Goal: Information Seeking & Learning: Learn about a topic

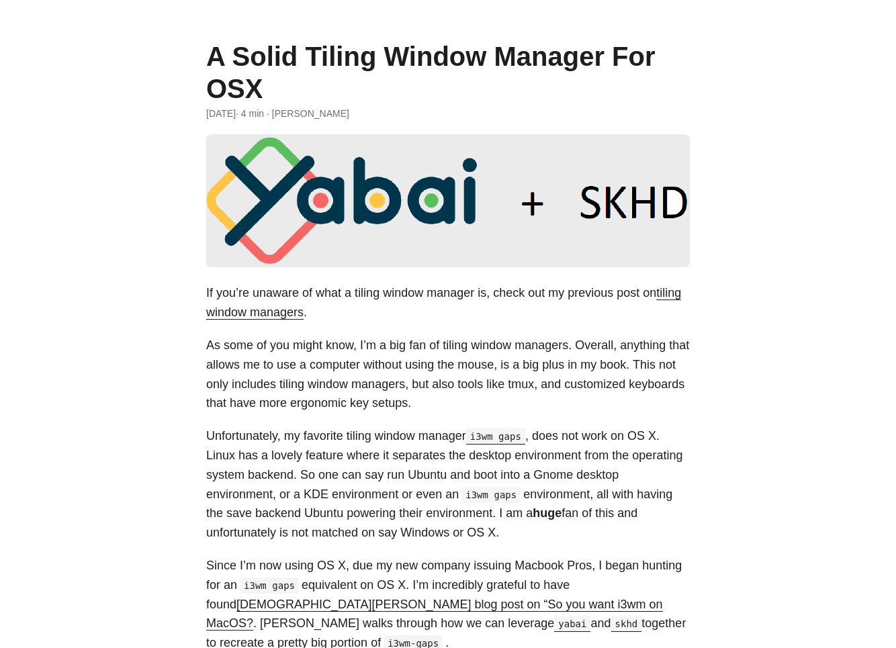
scroll to position [43, 0]
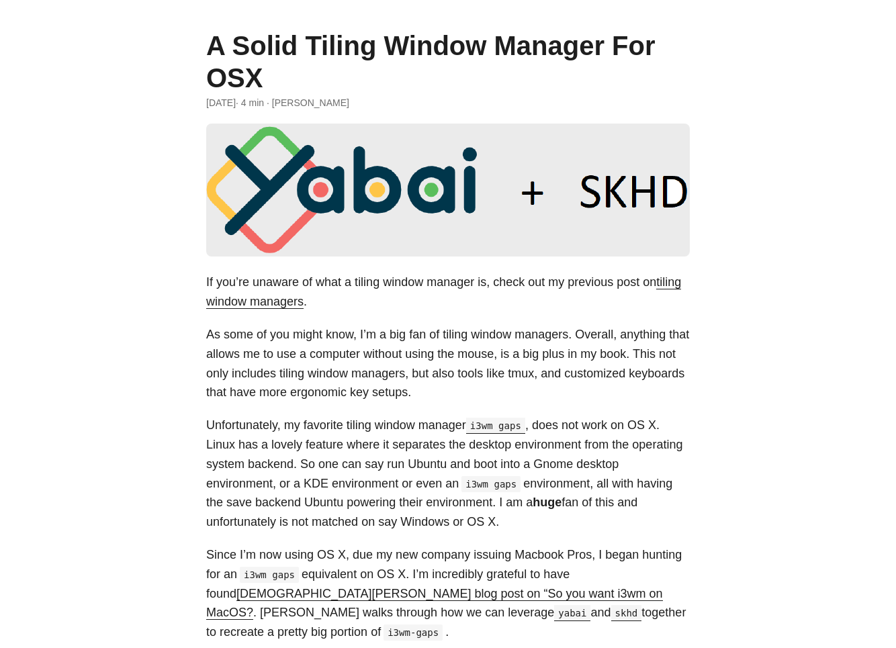
click at [329, 304] on link "tiling window managers" at bounding box center [443, 291] width 475 height 33
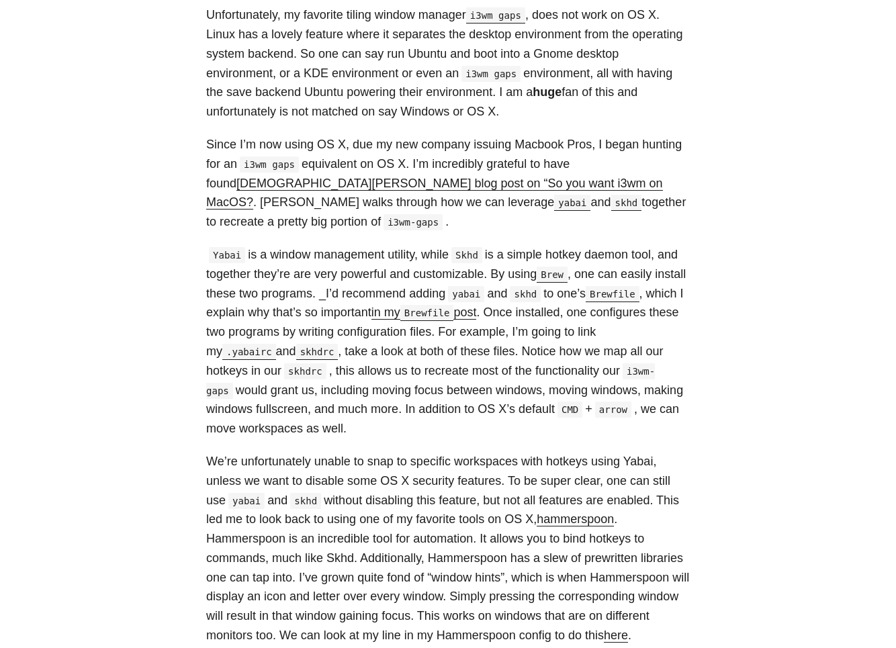
scroll to position [452, 0]
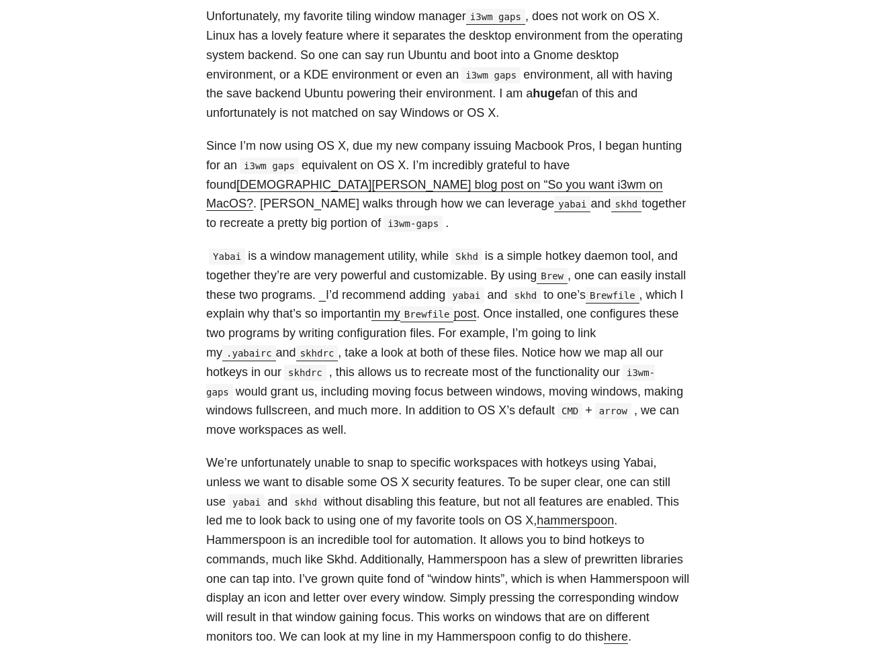
click at [477, 316] on link "in my Brewfile post" at bounding box center [424, 313] width 105 height 13
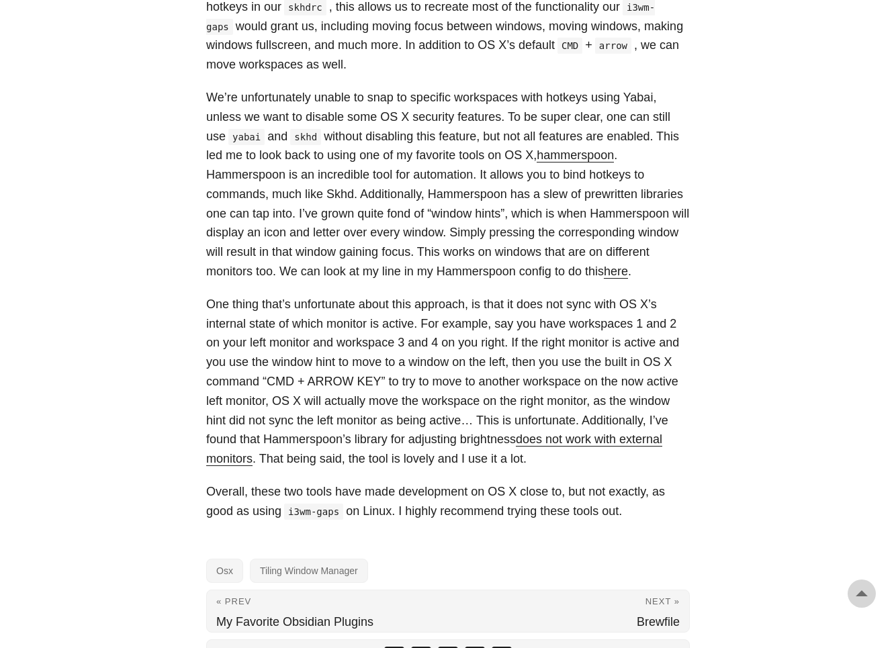
scroll to position [907, 0]
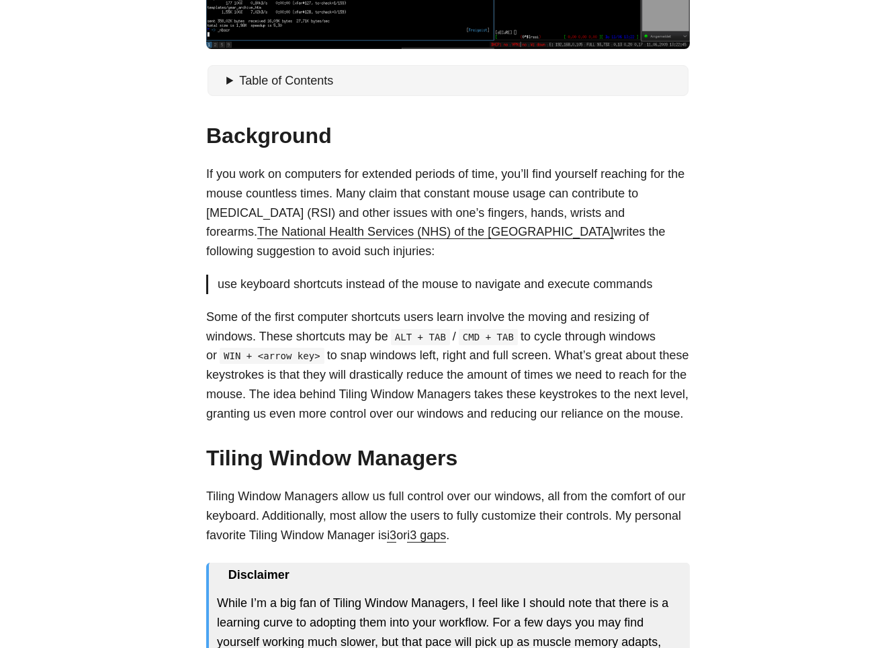
scroll to position [450, 0]
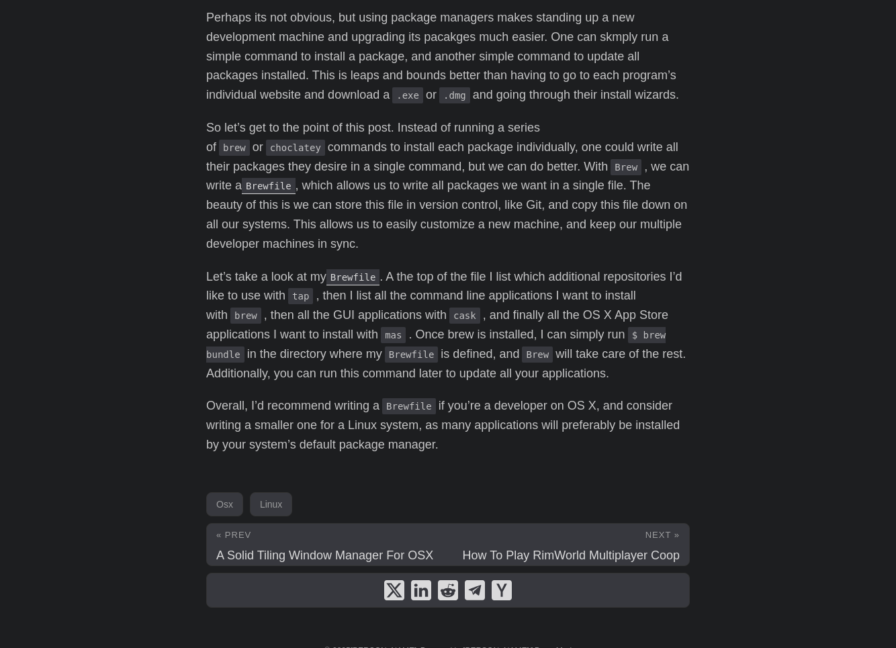
scroll to position [552, 0]
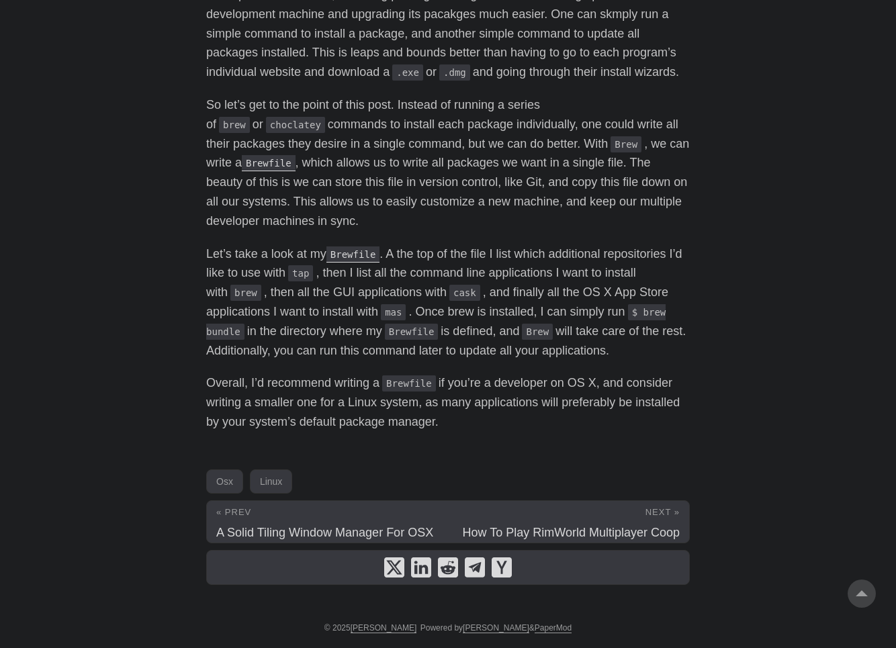
click at [361, 254] on code "Brewfile" at bounding box center [354, 255] width 54 height 16
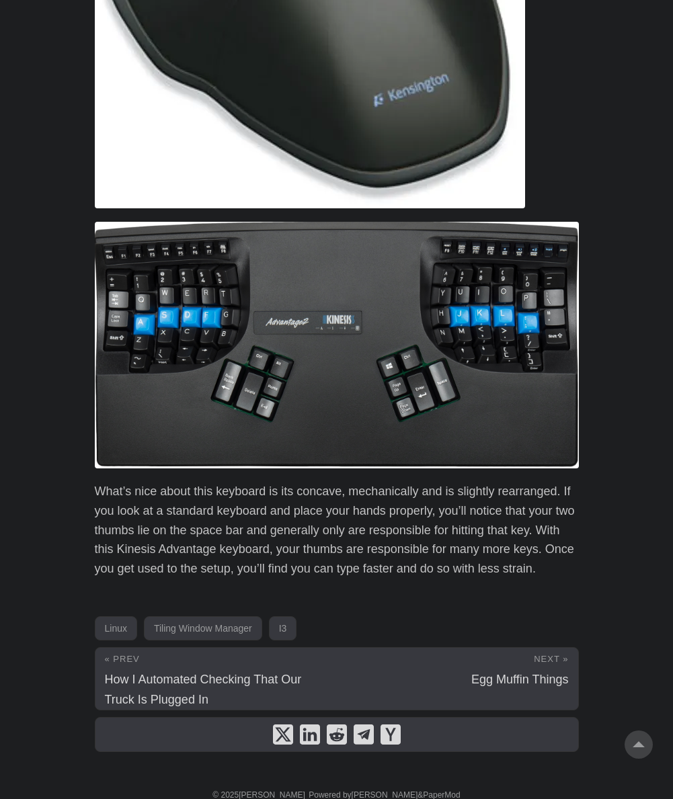
scroll to position [3931, 0]
